Goal: Information Seeking & Learning: Learn about a topic

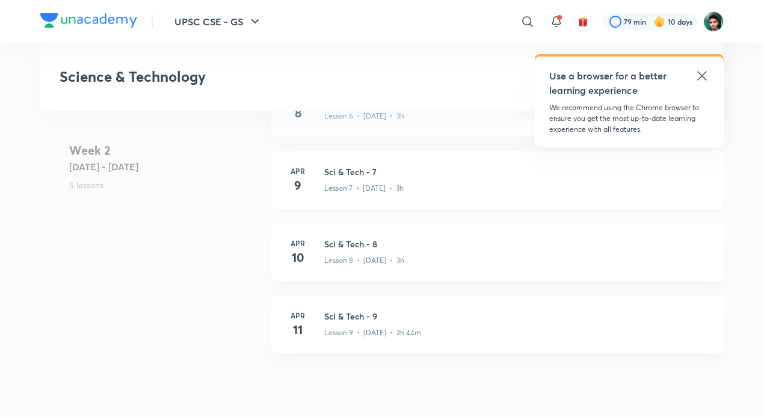
scroll to position [940, 0]
click at [424, 176] on h3 "Sci & Tech - 7" at bounding box center [516, 172] width 385 height 13
click at [424, 176] on div "Science & Technology Renew subscription UPSC - Centres Plus Syllabus Science & …" at bounding box center [381, 23] width 683 height 1841
click at [385, 182] on div "Lesson 7 • [DATE] • 3h" at bounding box center [516, 187] width 385 height 16
